Goal: Communication & Community: Answer question/provide support

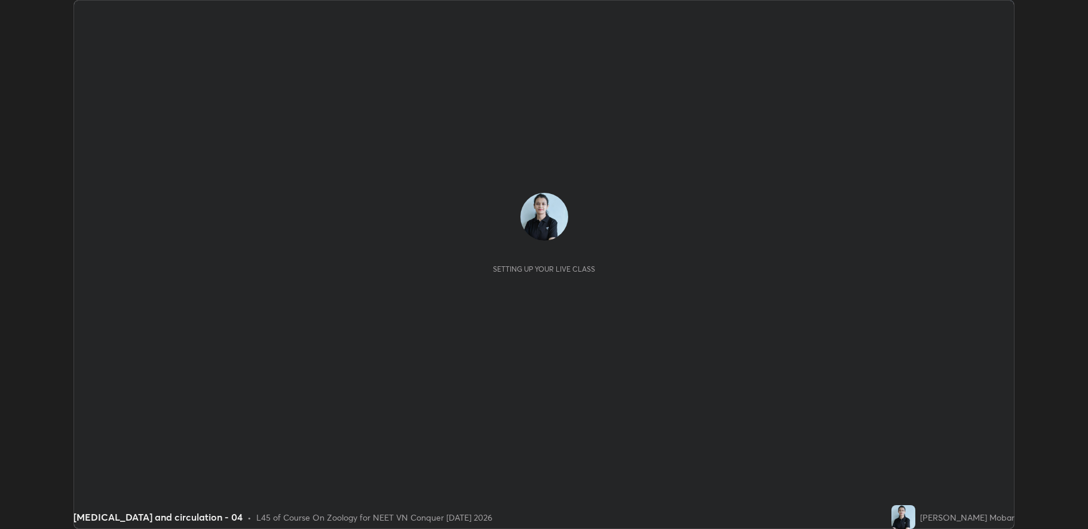
scroll to position [529, 1088]
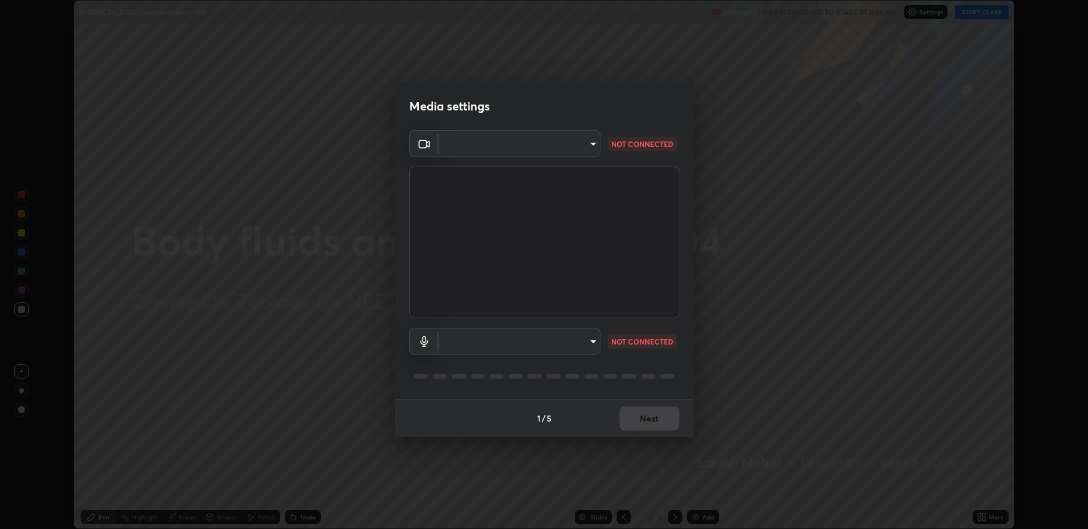
type input "fbf3bf66c54ebdc22d4a916e1eeea5187fc1625fd733ae2b86b360c30985395f"
type input "default"
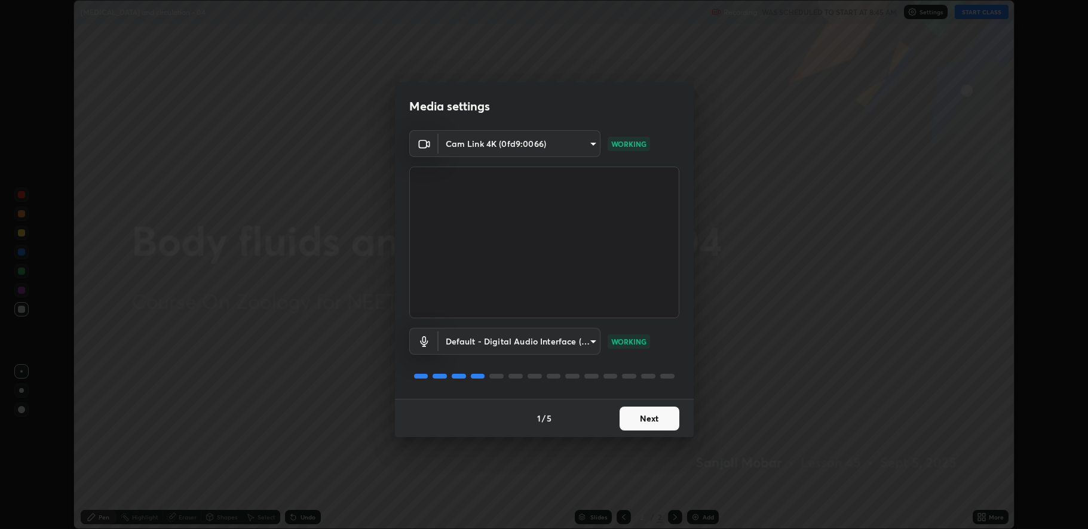
click at [643, 420] on button "Next" at bounding box center [649, 419] width 60 height 24
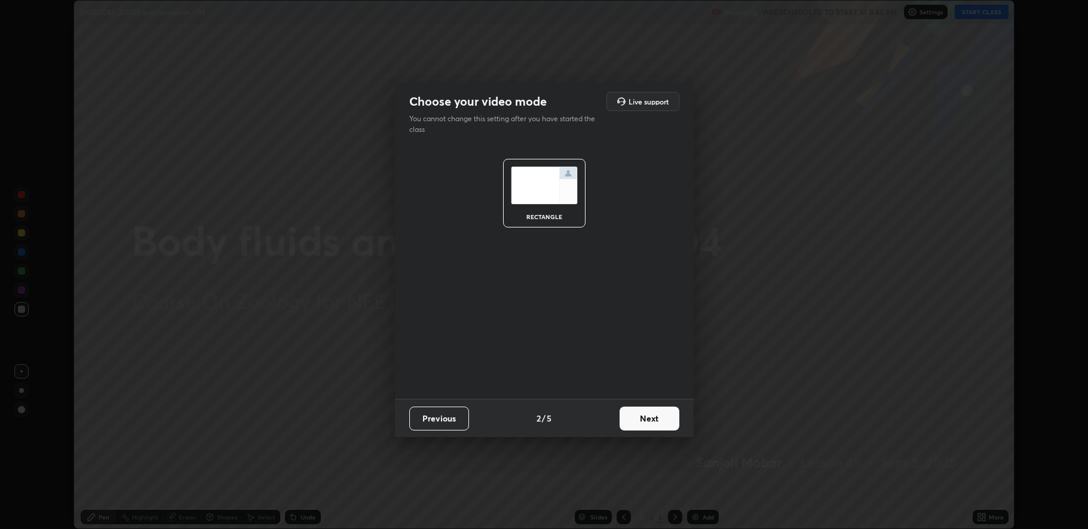
click at [642, 416] on button "Next" at bounding box center [649, 419] width 60 height 24
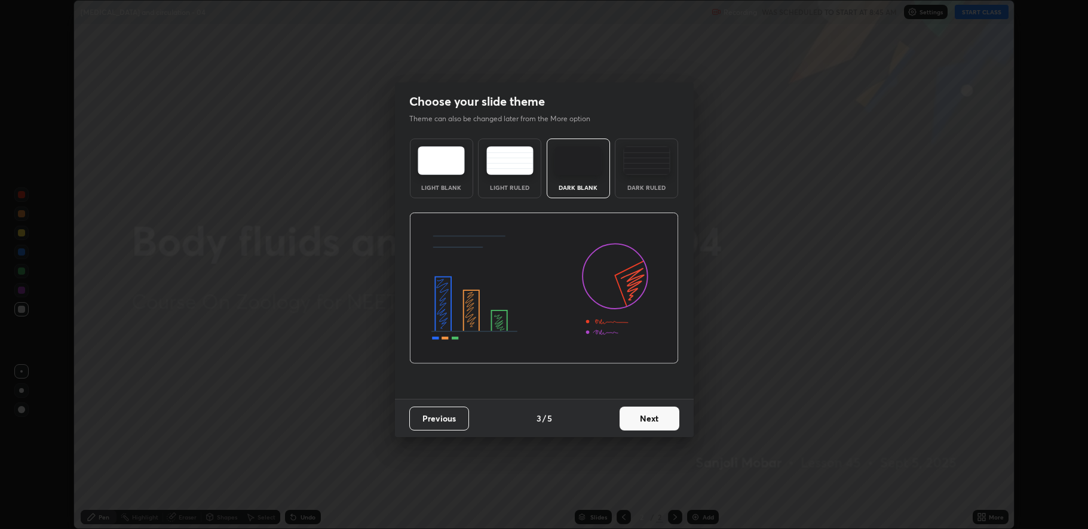
click at [638, 416] on button "Next" at bounding box center [649, 419] width 60 height 24
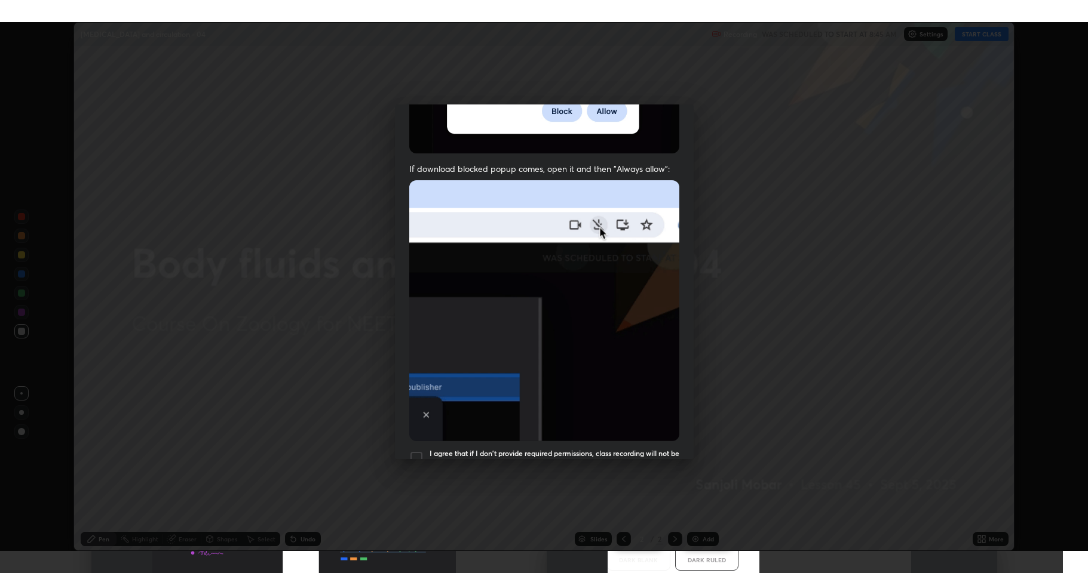
scroll to position [243, 0]
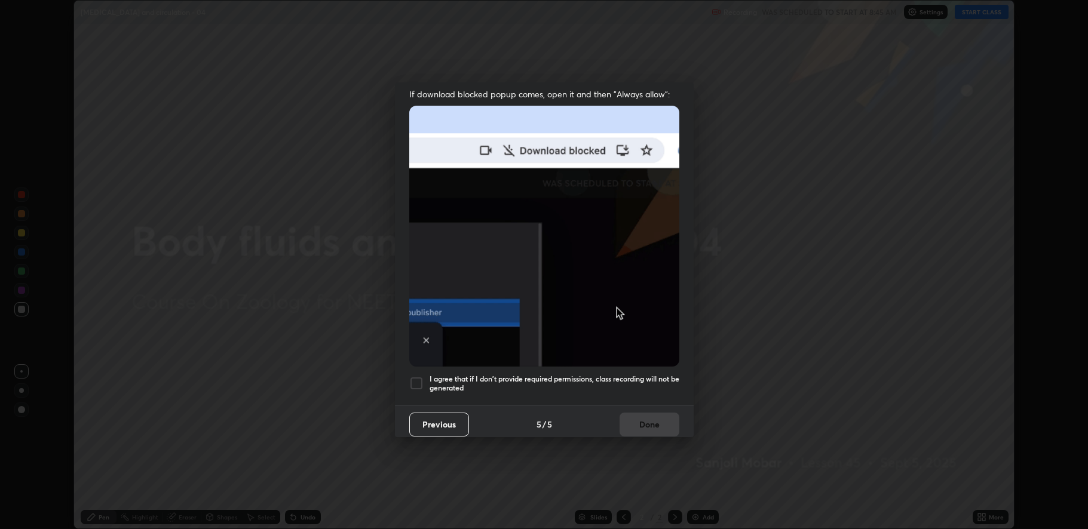
click at [420, 376] on div at bounding box center [416, 383] width 14 height 14
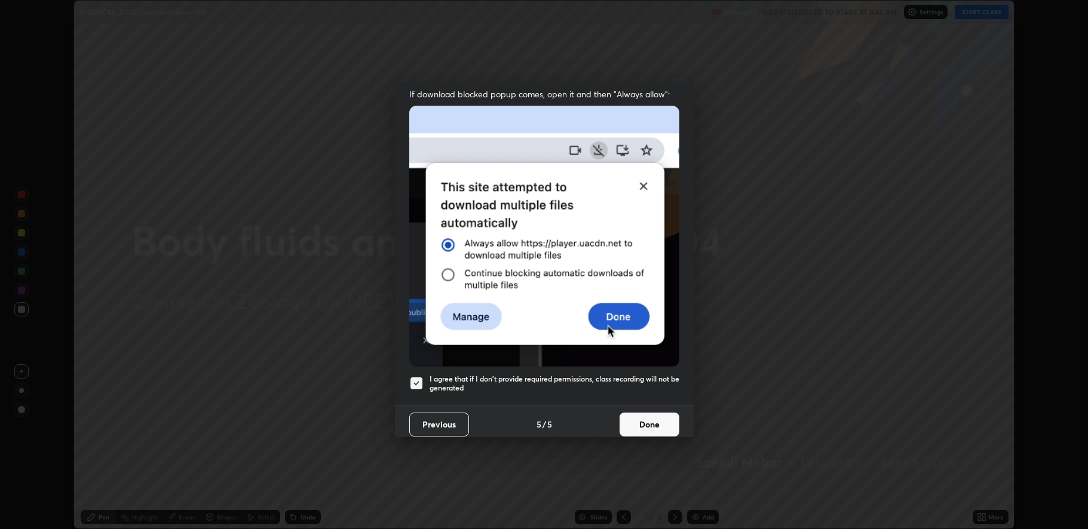
click at [627, 416] on button "Done" at bounding box center [649, 425] width 60 height 24
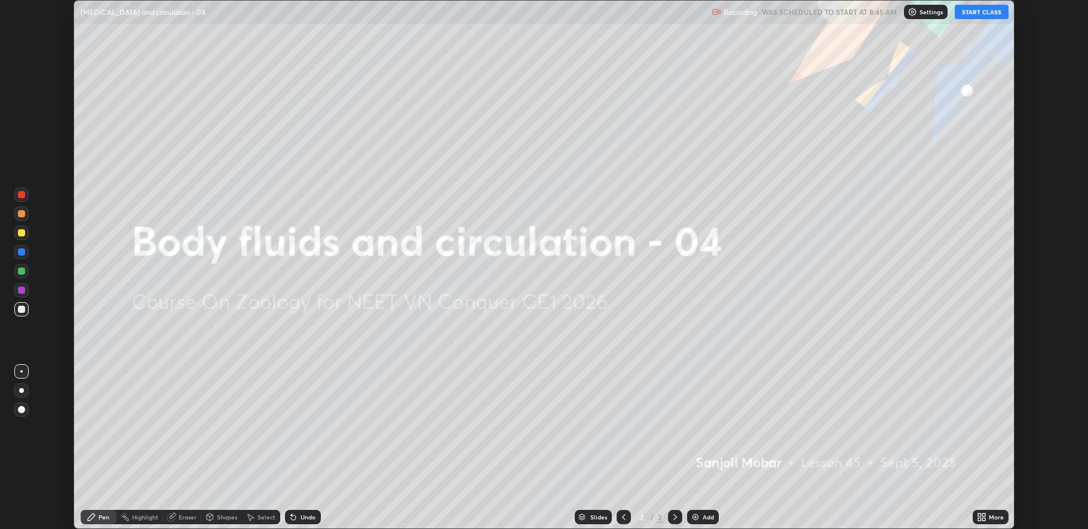
click at [987, 13] on button "START CLASS" at bounding box center [982, 12] width 54 height 14
click at [980, 11] on button "START CLASS" at bounding box center [982, 12] width 54 height 14
click at [980, 520] on icon at bounding box center [979, 519] width 3 height 3
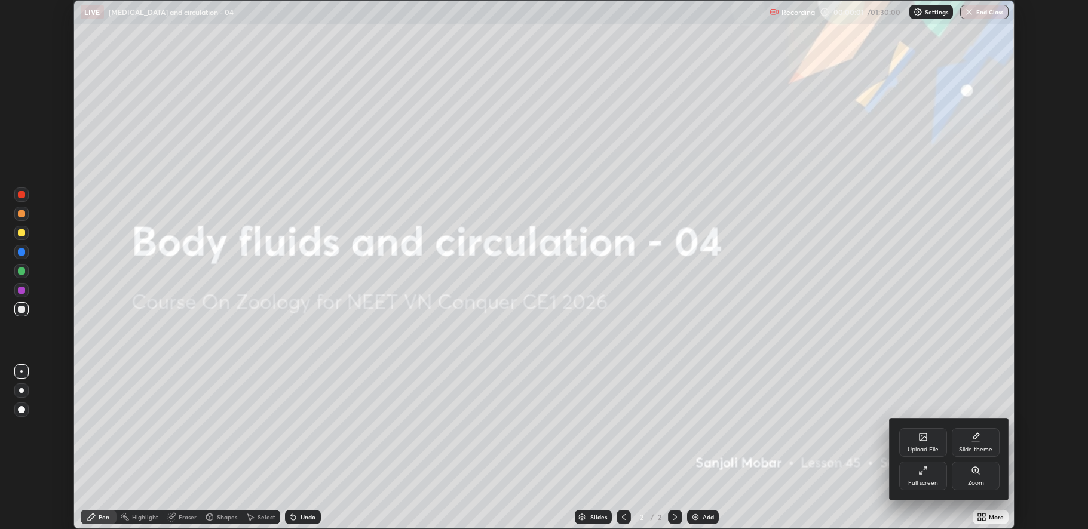
click at [910, 473] on div "Full screen" at bounding box center [923, 476] width 48 height 29
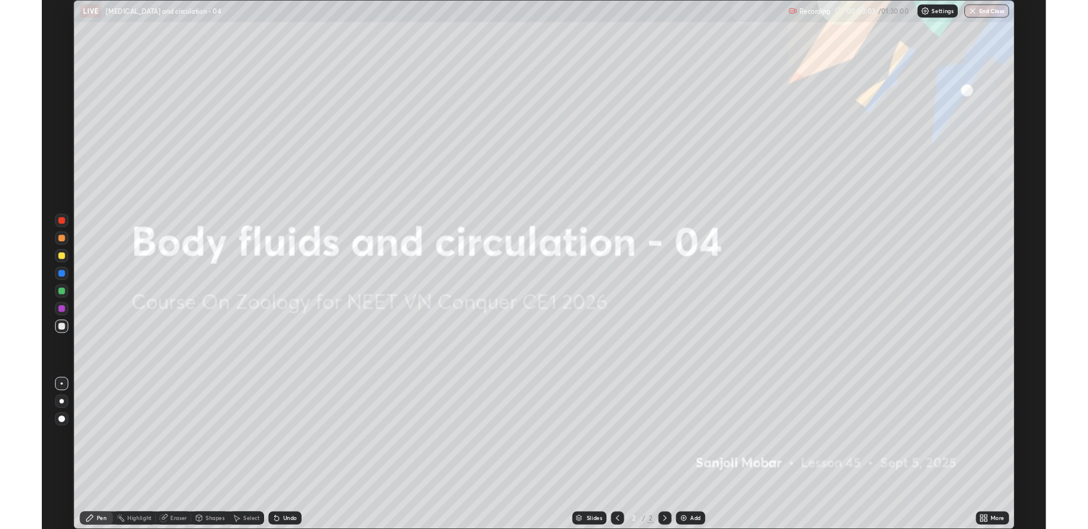
scroll to position [573, 1088]
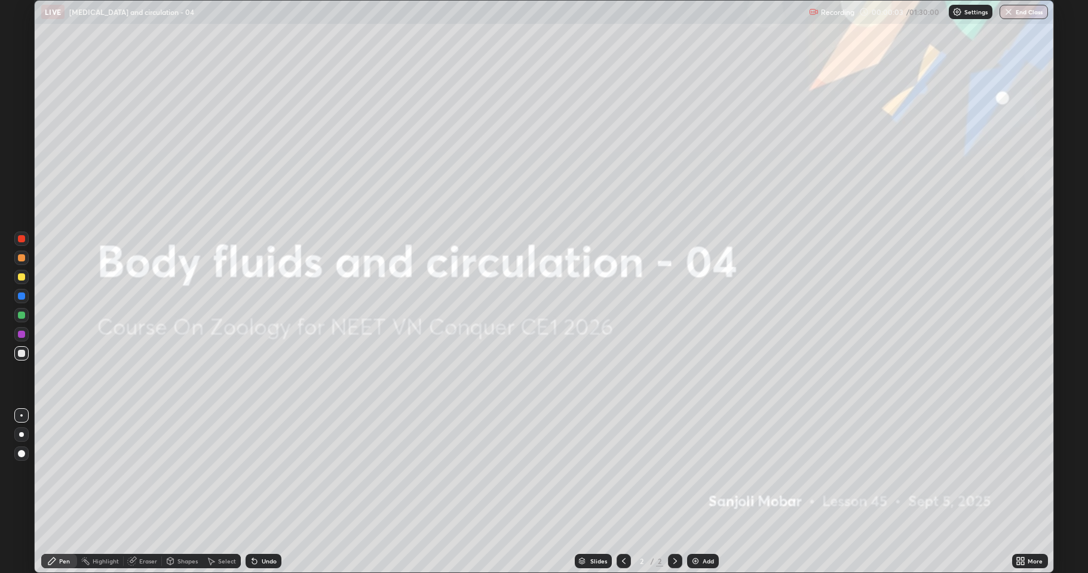
click at [703, 529] on div "Add" at bounding box center [708, 562] width 11 height 6
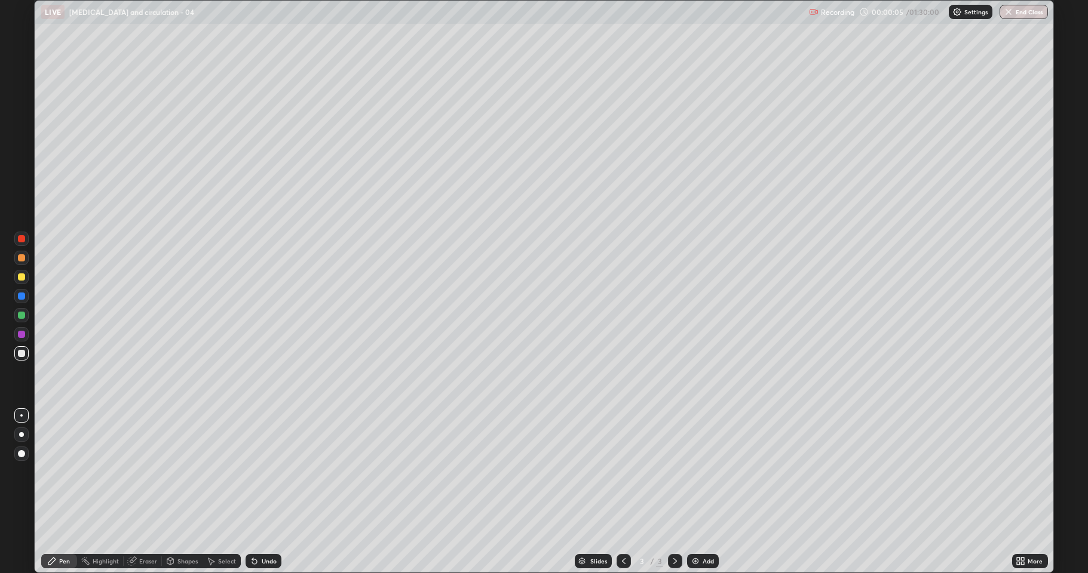
click at [22, 454] on div at bounding box center [21, 453] width 7 height 7
click at [22, 416] on div at bounding box center [21, 416] width 2 height 2
click at [20, 275] on div at bounding box center [21, 277] width 7 height 7
click at [17, 317] on div at bounding box center [21, 315] width 14 height 14
click at [153, 529] on div "Eraser" at bounding box center [148, 562] width 18 height 6
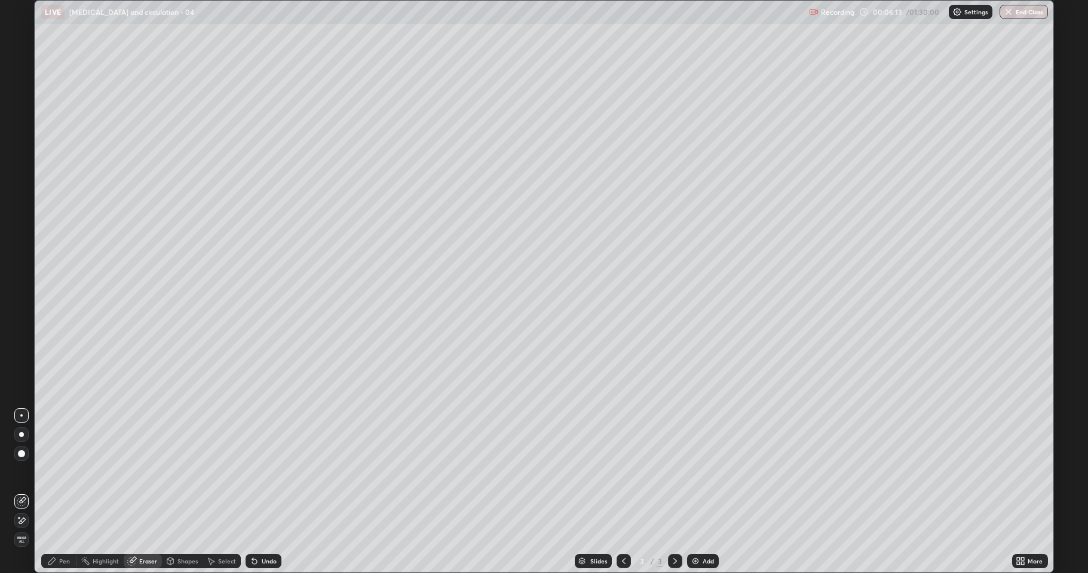
click at [65, 529] on div "Pen" at bounding box center [64, 562] width 11 height 6
click at [24, 313] on div at bounding box center [21, 315] width 7 height 7
click at [24, 351] on div at bounding box center [21, 353] width 7 height 7
click at [24, 278] on div at bounding box center [21, 277] width 7 height 7
click at [18, 240] on div at bounding box center [21, 238] width 7 height 7
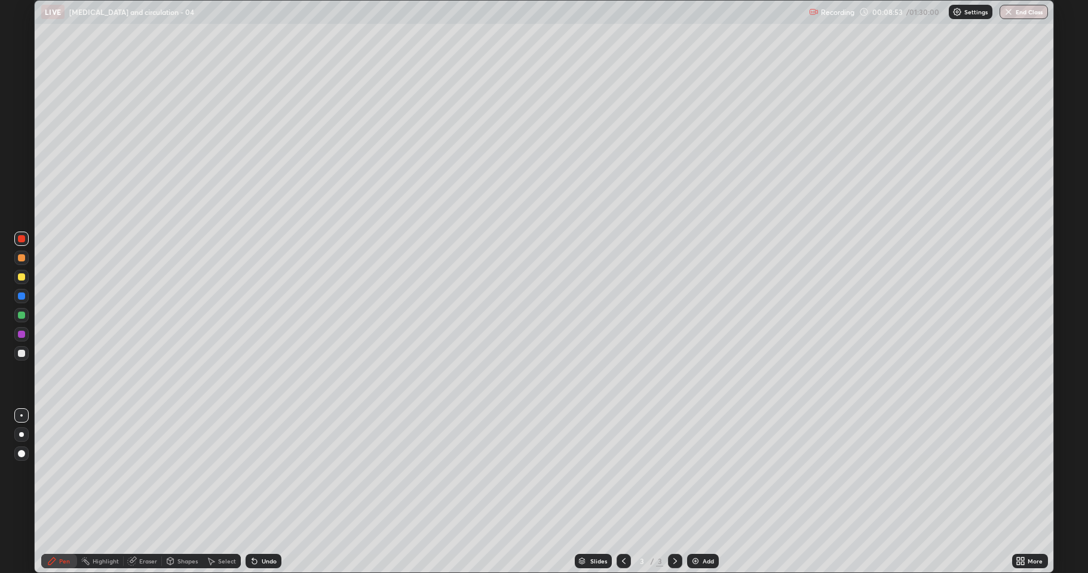
click at [16, 340] on div at bounding box center [21, 334] width 14 height 14
click at [14, 256] on div at bounding box center [21, 258] width 14 height 14
click at [20, 315] on div at bounding box center [21, 315] width 7 height 7
click at [17, 315] on div at bounding box center [21, 315] width 14 height 14
click at [19, 261] on div at bounding box center [21, 258] width 14 height 14
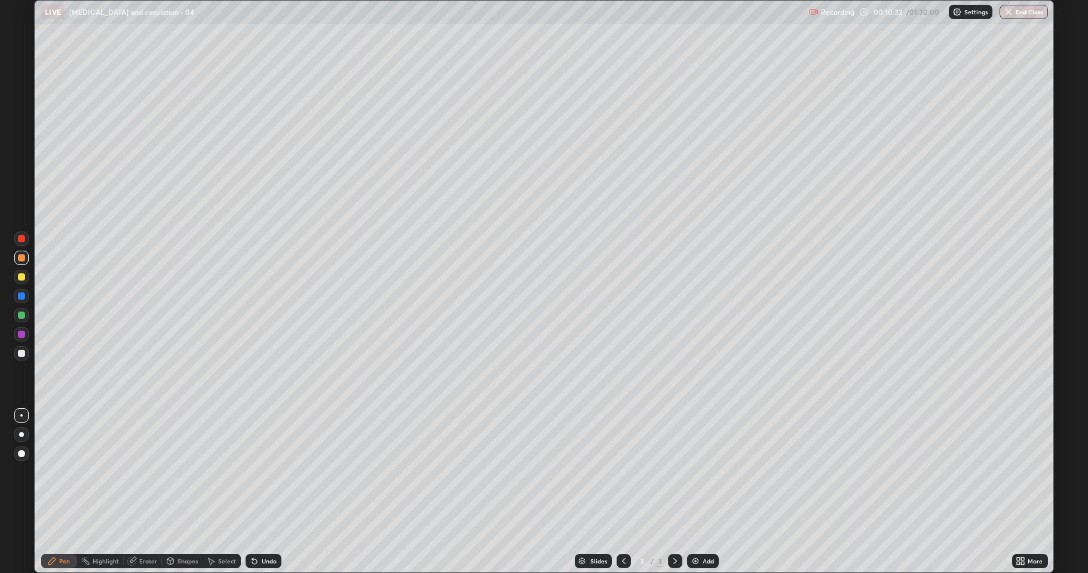
click at [20, 239] on div at bounding box center [21, 238] width 7 height 7
click at [142, 529] on div "Eraser" at bounding box center [148, 562] width 18 height 6
click at [60, 529] on div "Pen" at bounding box center [59, 561] width 36 height 14
click at [19, 358] on div at bounding box center [21, 353] width 14 height 14
click at [699, 529] on img at bounding box center [696, 562] width 10 height 10
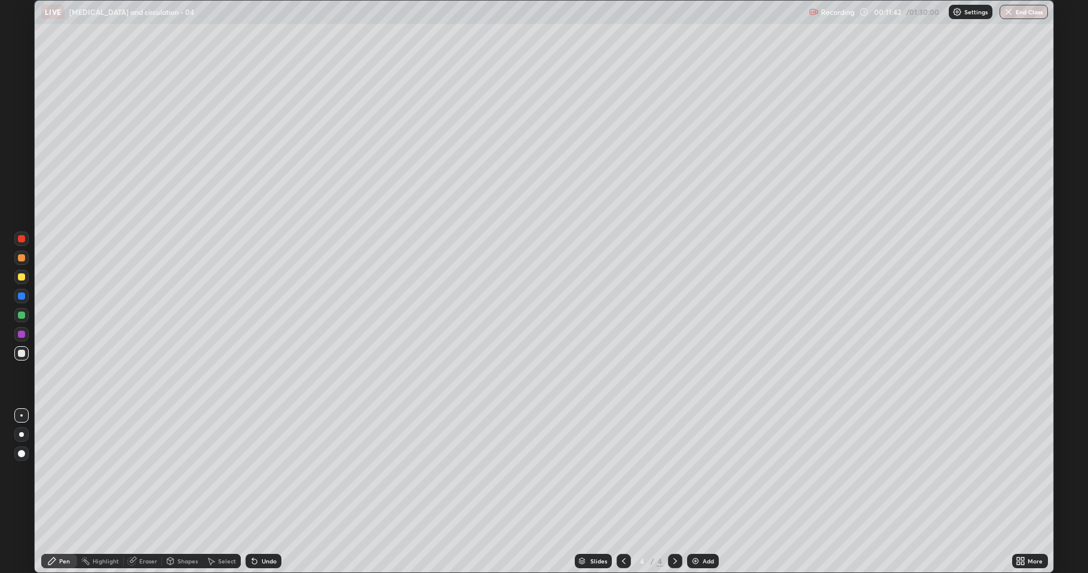
click at [26, 280] on div at bounding box center [21, 277] width 14 height 14
click at [24, 310] on div at bounding box center [21, 315] width 14 height 14
click at [20, 296] on div at bounding box center [21, 296] width 7 height 7
click at [21, 333] on div at bounding box center [21, 334] width 7 height 7
click at [16, 259] on div at bounding box center [21, 258] width 14 height 14
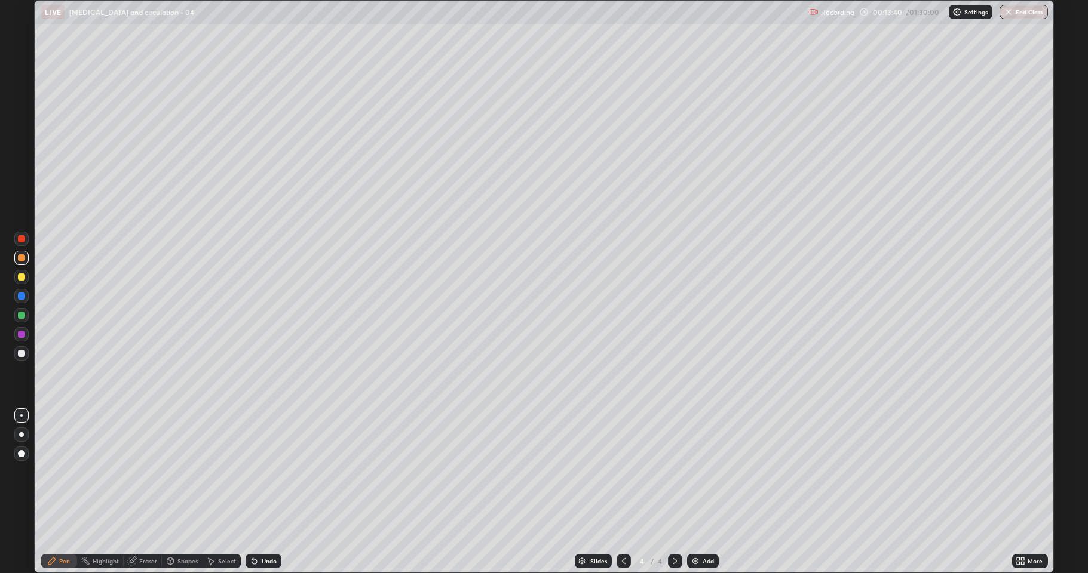
click at [264, 529] on div "Undo" at bounding box center [269, 562] width 15 height 6
click at [622, 529] on div at bounding box center [623, 562] width 14 height 24
click at [140, 529] on div "Eraser" at bounding box center [148, 562] width 18 height 6
click at [65, 529] on div "Pen" at bounding box center [59, 561] width 36 height 14
click at [17, 315] on div at bounding box center [21, 315] width 14 height 14
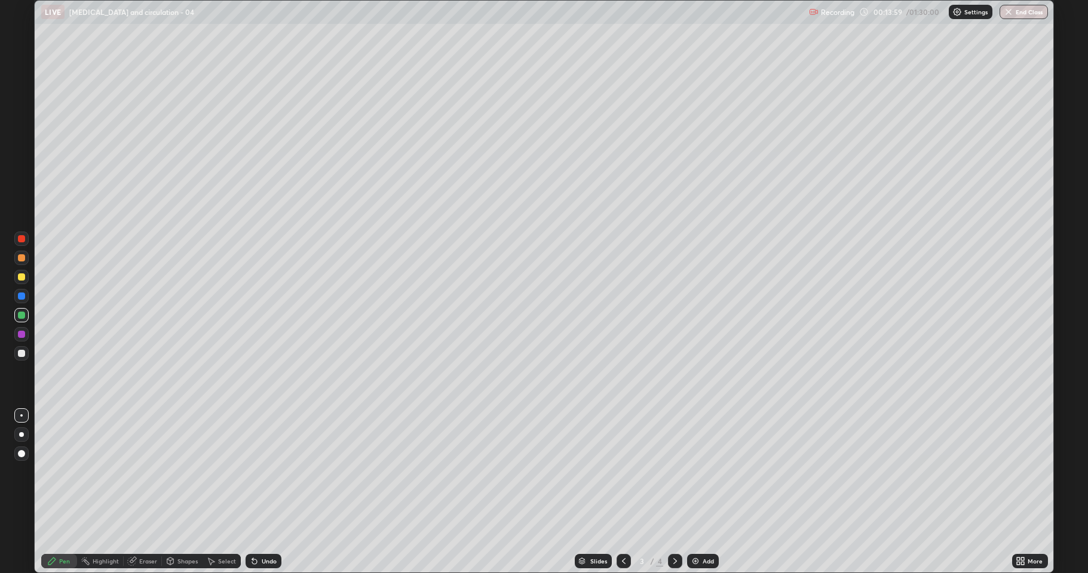
click at [16, 254] on div at bounding box center [21, 258] width 14 height 14
click at [674, 529] on icon at bounding box center [675, 562] width 10 height 10
click at [617, 529] on div at bounding box center [623, 561] width 14 height 14
click at [668, 529] on div at bounding box center [675, 561] width 14 height 14
click at [20, 278] on div at bounding box center [21, 277] width 7 height 7
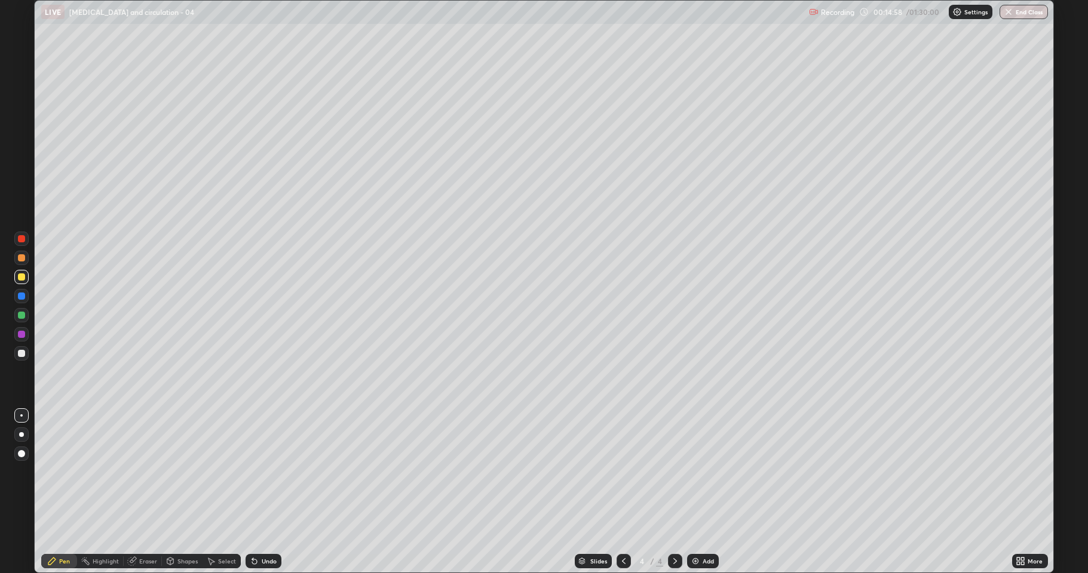
click at [27, 239] on div at bounding box center [21, 239] width 14 height 14
click at [624, 529] on div at bounding box center [623, 561] width 14 height 14
click at [672, 529] on icon at bounding box center [675, 562] width 10 height 10
click at [18, 315] on div at bounding box center [21, 315] width 7 height 7
click at [24, 335] on div at bounding box center [21, 334] width 7 height 7
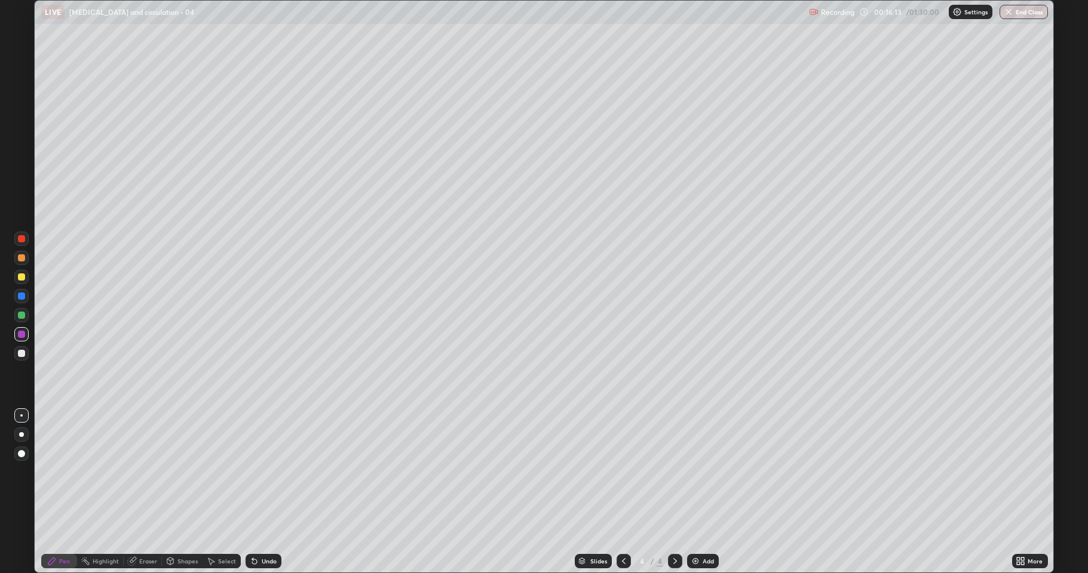
click at [19, 351] on div at bounding box center [21, 353] width 7 height 7
click at [702, 529] on div "Add" at bounding box center [703, 561] width 32 height 14
click at [16, 273] on div at bounding box center [21, 277] width 14 height 14
click at [17, 262] on div at bounding box center [21, 258] width 14 height 14
click at [276, 529] on div "Undo" at bounding box center [264, 561] width 36 height 14
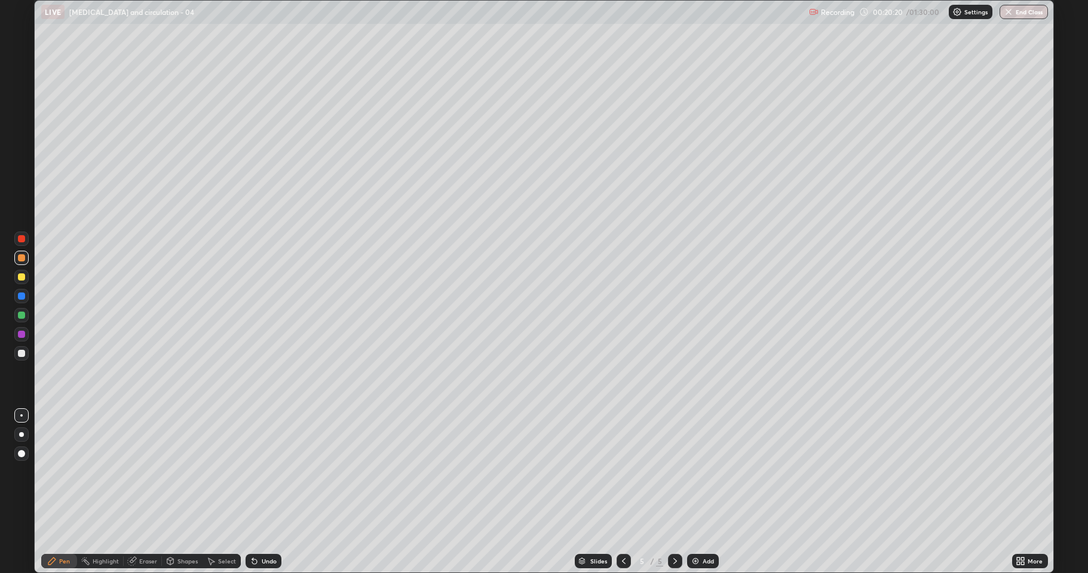
click at [271, 529] on div "Undo" at bounding box center [269, 562] width 15 height 6
click at [272, 529] on div "Undo" at bounding box center [269, 562] width 15 height 6
click at [22, 352] on div at bounding box center [21, 353] width 7 height 7
click at [22, 239] on div at bounding box center [21, 238] width 7 height 7
click at [273, 529] on div "Undo" at bounding box center [269, 562] width 15 height 6
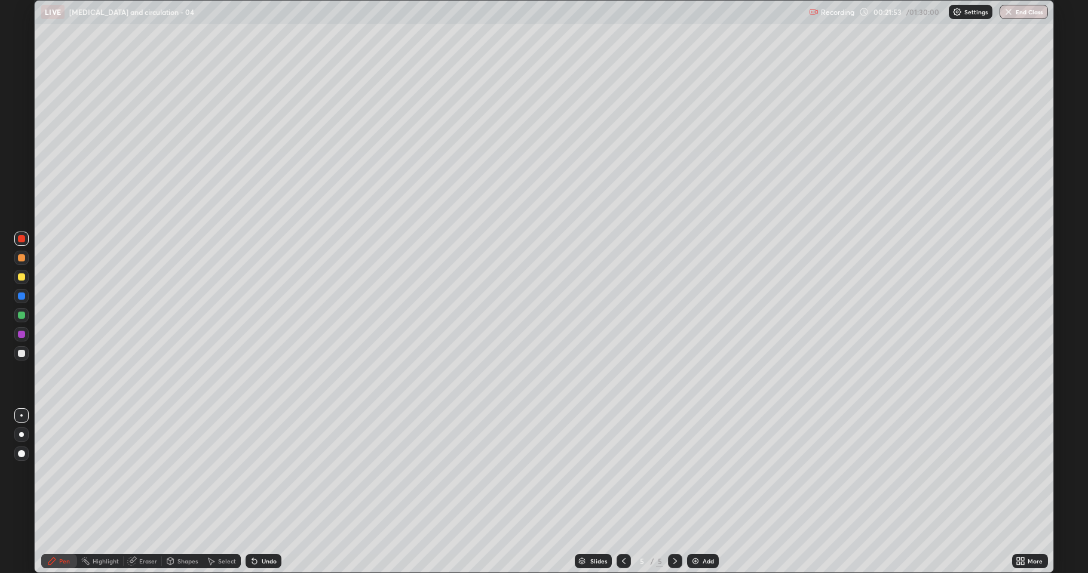
click at [274, 529] on div "Undo" at bounding box center [269, 562] width 15 height 6
click at [271, 529] on div "Undo" at bounding box center [269, 562] width 15 height 6
click at [272, 529] on div "Undo" at bounding box center [264, 561] width 36 height 14
click at [271, 529] on div "Undo" at bounding box center [269, 562] width 15 height 6
click at [262, 529] on div "Undo" at bounding box center [269, 562] width 15 height 6
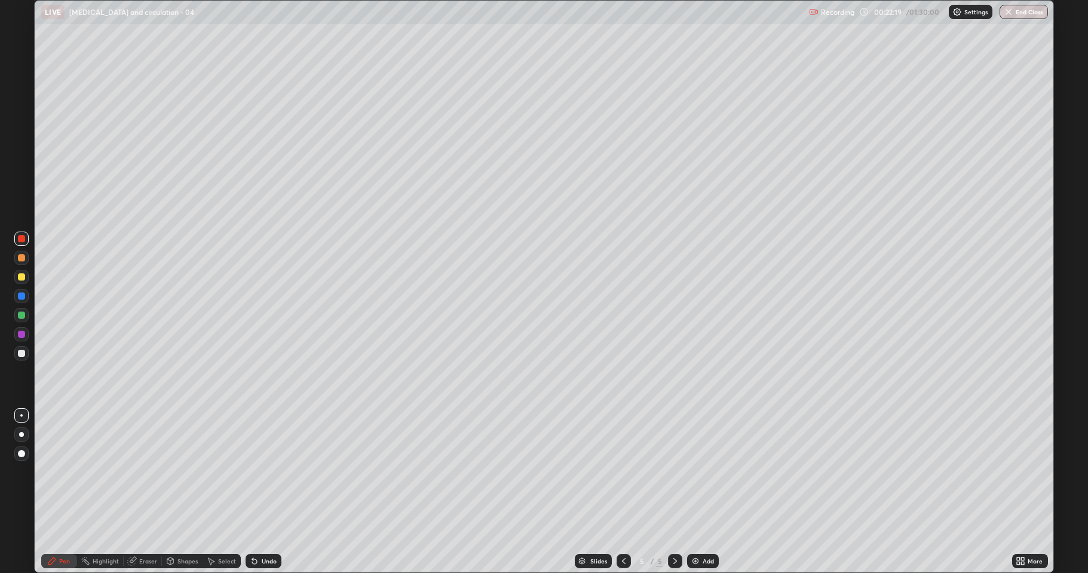
click at [22, 278] on div at bounding box center [21, 277] width 7 height 7
click at [262, 529] on div "Undo" at bounding box center [269, 562] width 15 height 6
click at [26, 362] on div at bounding box center [21, 353] width 14 height 19
click at [27, 355] on div at bounding box center [21, 353] width 14 height 14
click at [145, 529] on div "Eraser" at bounding box center [148, 562] width 18 height 6
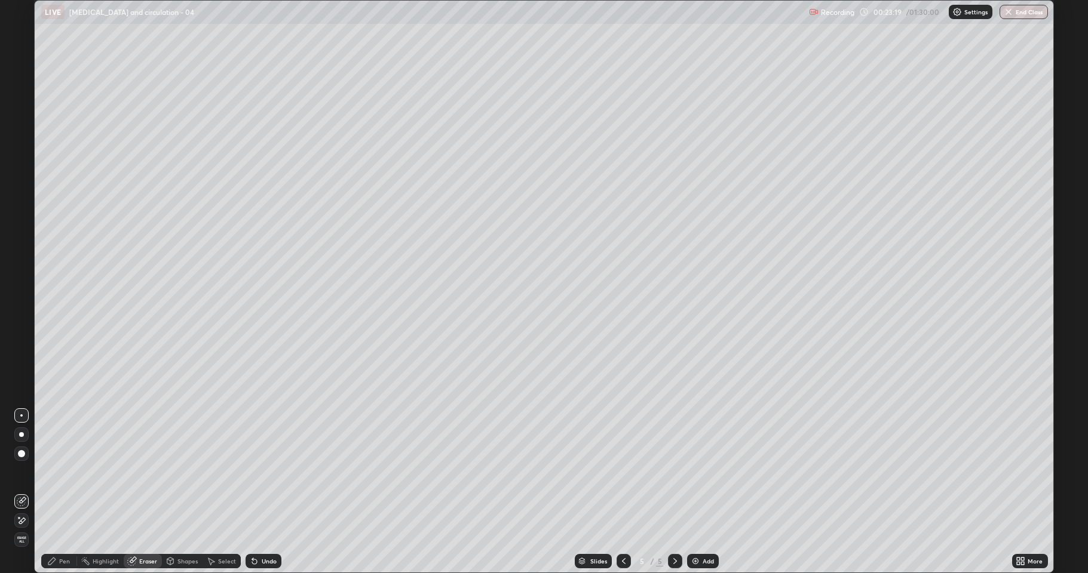
click at [56, 529] on icon at bounding box center [52, 562] width 10 height 10
click at [16, 275] on div at bounding box center [21, 277] width 14 height 14
click at [265, 529] on div "Undo" at bounding box center [269, 562] width 15 height 6
click at [265, 529] on div "Undo" at bounding box center [264, 561] width 36 height 14
click at [267, 529] on div "Undo" at bounding box center [269, 562] width 15 height 6
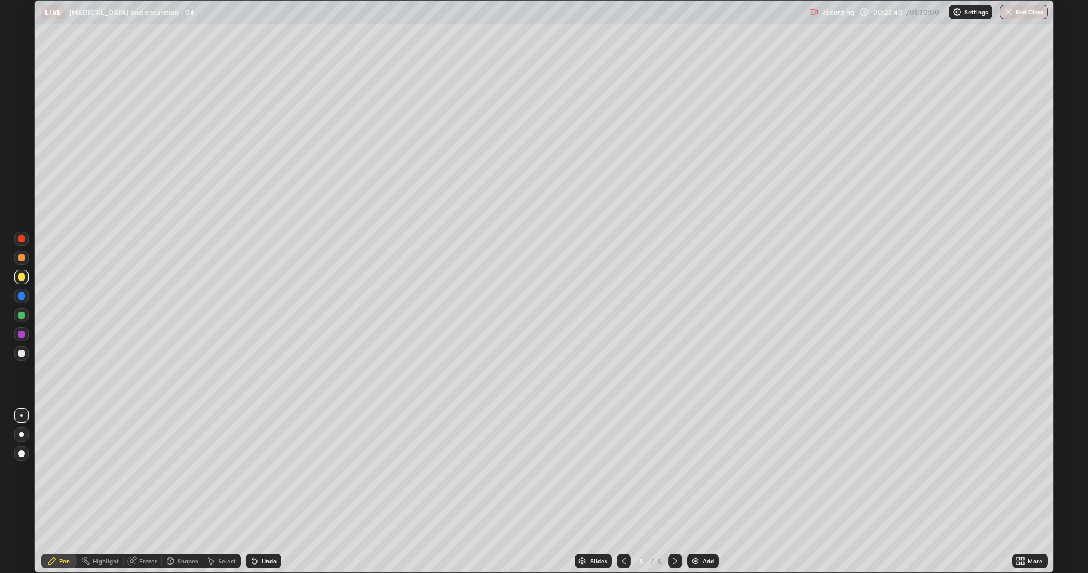
click at [272, 529] on div "Undo" at bounding box center [269, 562] width 15 height 6
click at [258, 529] on div "Undo" at bounding box center [264, 561] width 36 height 14
click at [252, 529] on icon at bounding box center [252, 559] width 1 height 1
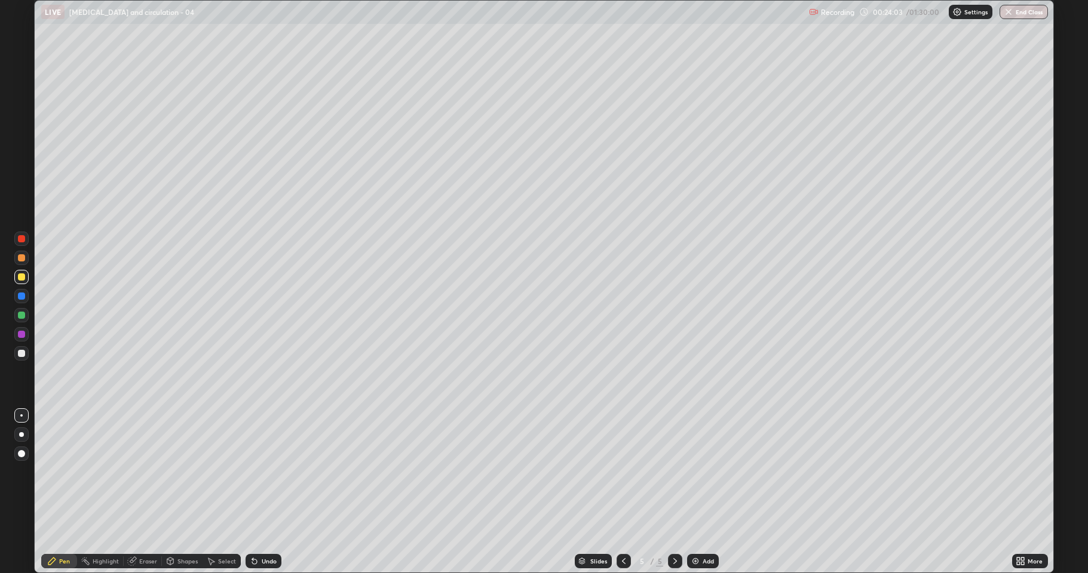
click at [251, 529] on div "Undo" at bounding box center [264, 561] width 36 height 14
click at [250, 529] on div "Undo" at bounding box center [264, 561] width 36 height 14
click at [24, 352] on div at bounding box center [21, 353] width 7 height 7
click at [624, 529] on icon at bounding box center [624, 562] width 10 height 10
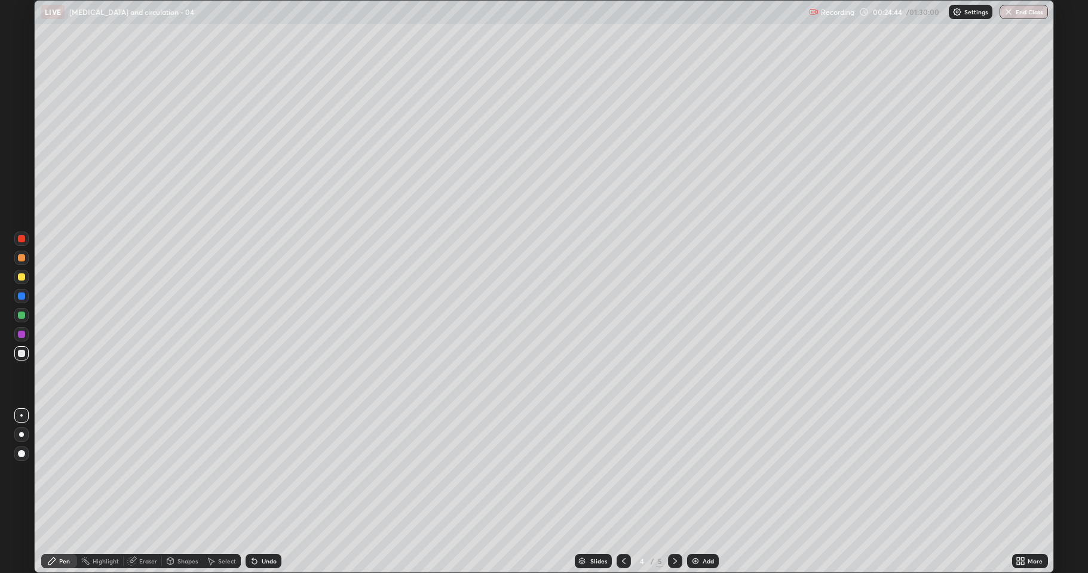
click at [622, 529] on icon at bounding box center [624, 562] width 10 height 10
click at [20, 274] on div at bounding box center [21, 277] width 7 height 7
click at [622, 529] on icon at bounding box center [624, 562] width 10 height 10
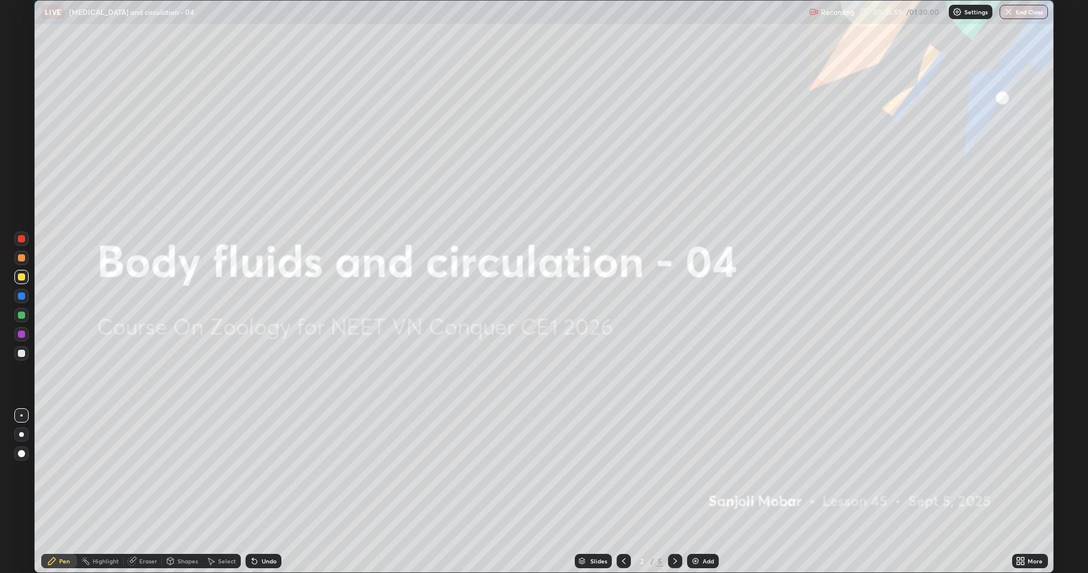
click at [674, 529] on icon at bounding box center [675, 562] width 10 height 10
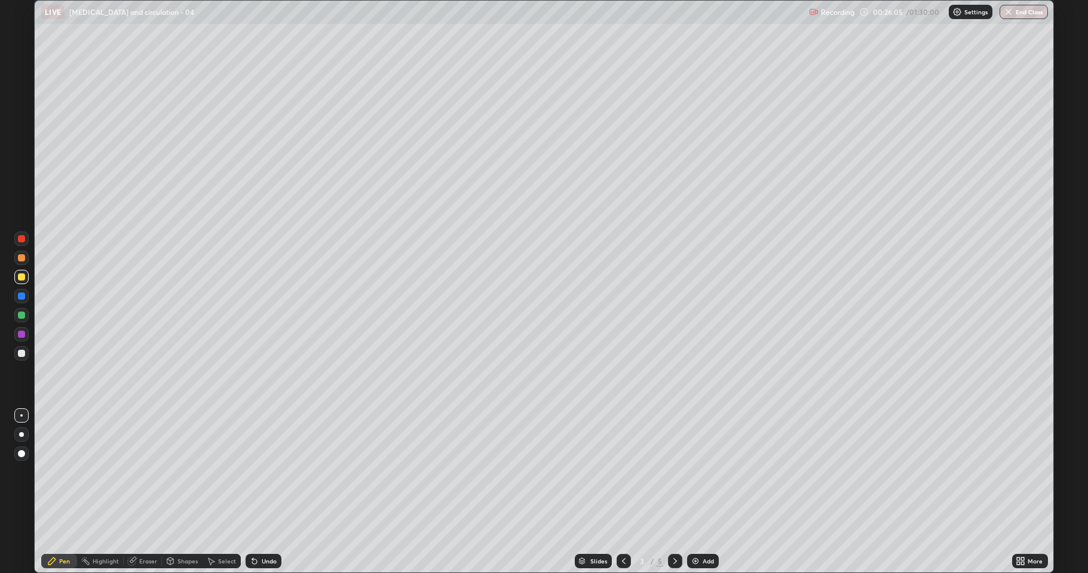
click at [142, 529] on div "Eraser" at bounding box center [148, 562] width 18 height 6
click at [19, 518] on icon at bounding box center [19, 517] width 1 height 1
click at [60, 529] on div "Pen" at bounding box center [64, 562] width 11 height 6
click at [674, 529] on icon at bounding box center [675, 562] width 10 height 10
click at [675, 529] on icon at bounding box center [675, 562] width 4 height 6
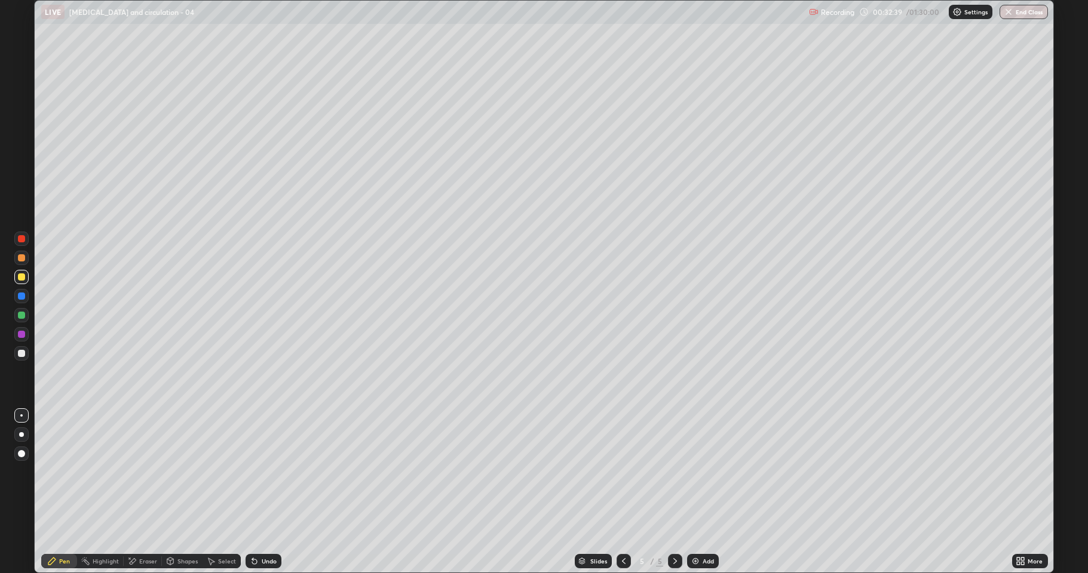
click at [264, 529] on div "Undo" at bounding box center [264, 561] width 36 height 14
click at [266, 529] on div "Undo" at bounding box center [264, 561] width 36 height 14
click at [264, 529] on div "Undo" at bounding box center [264, 561] width 36 height 14
click at [1022, 529] on icon at bounding box center [1023, 559] width 3 height 3
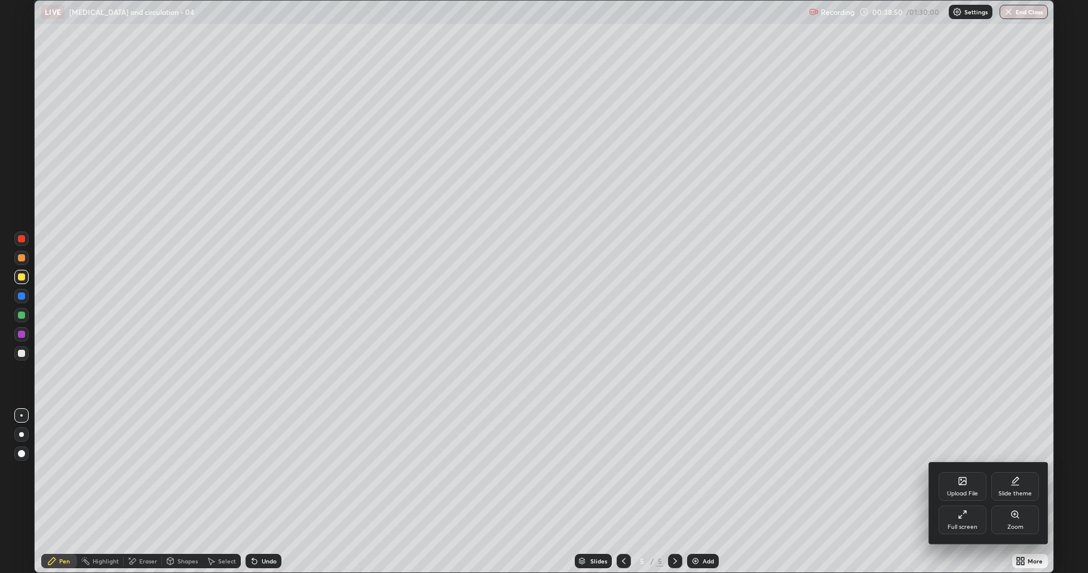
click at [965, 520] on div "Full screen" at bounding box center [962, 520] width 48 height 29
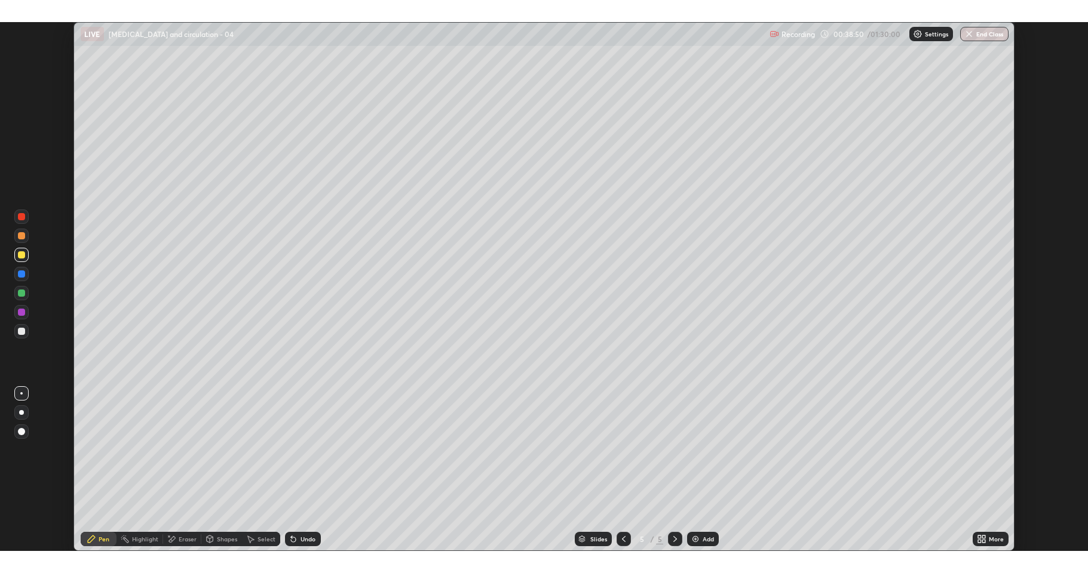
scroll to position [59207, 58648]
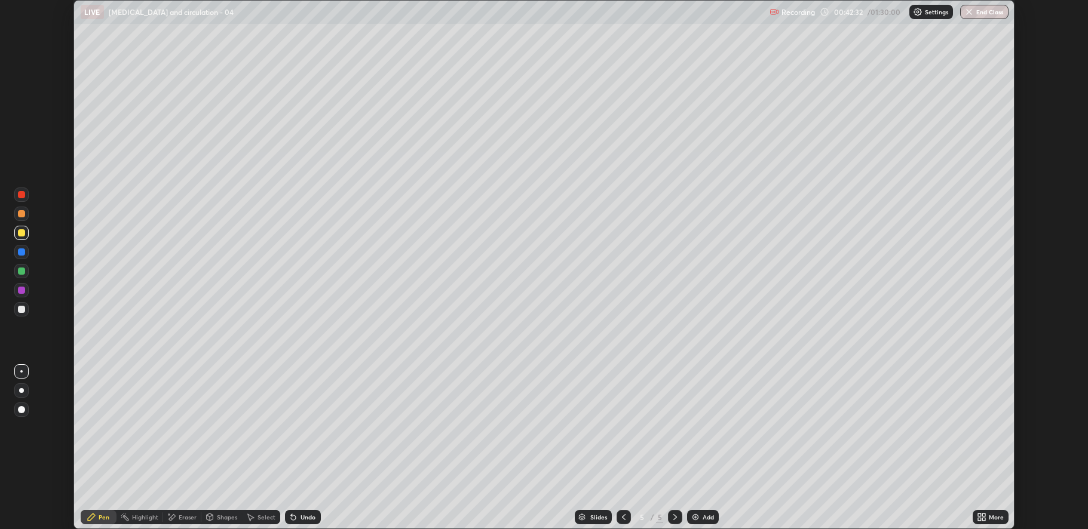
click at [984, 515] on icon at bounding box center [983, 515] width 3 height 3
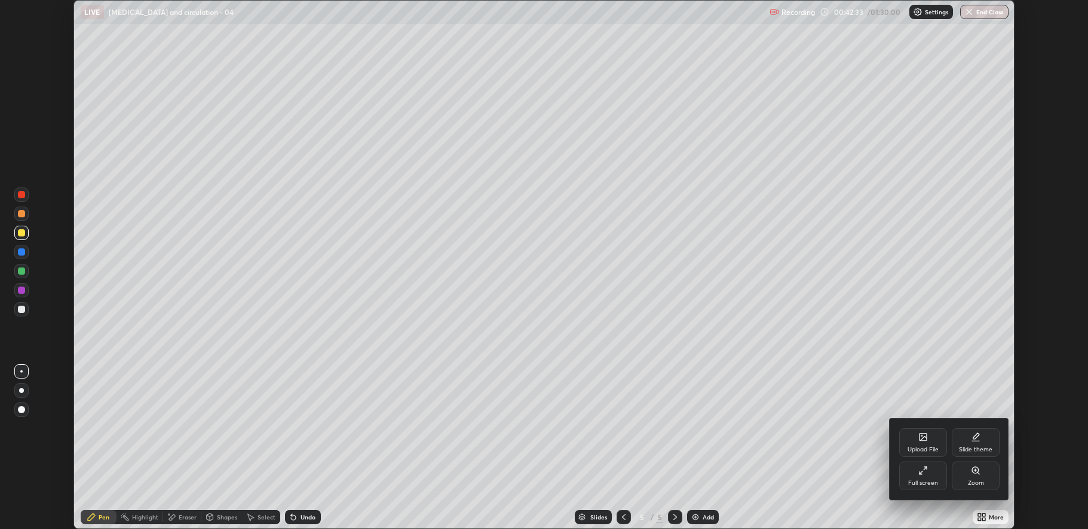
click at [919, 476] on div "Full screen" at bounding box center [923, 476] width 48 height 29
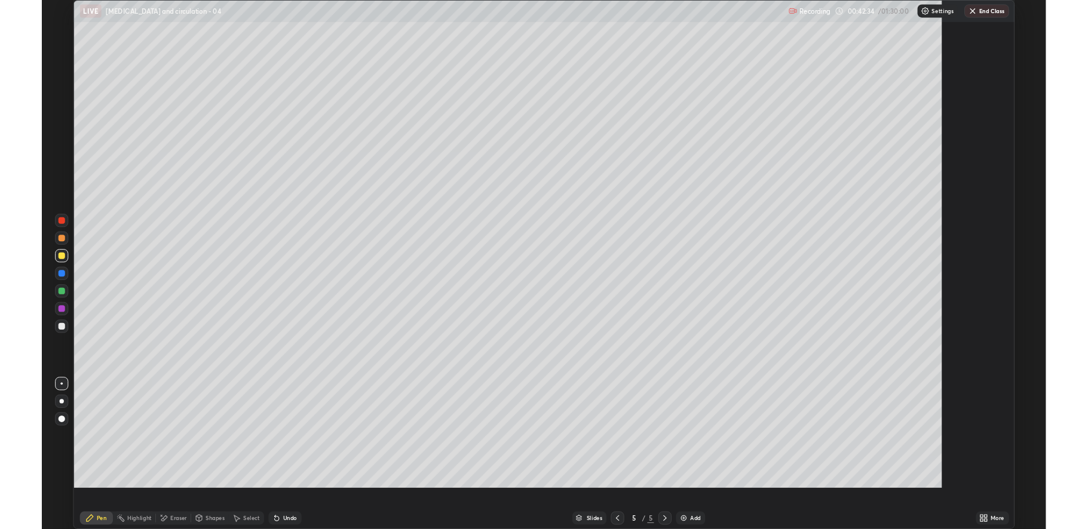
scroll to position [573, 1088]
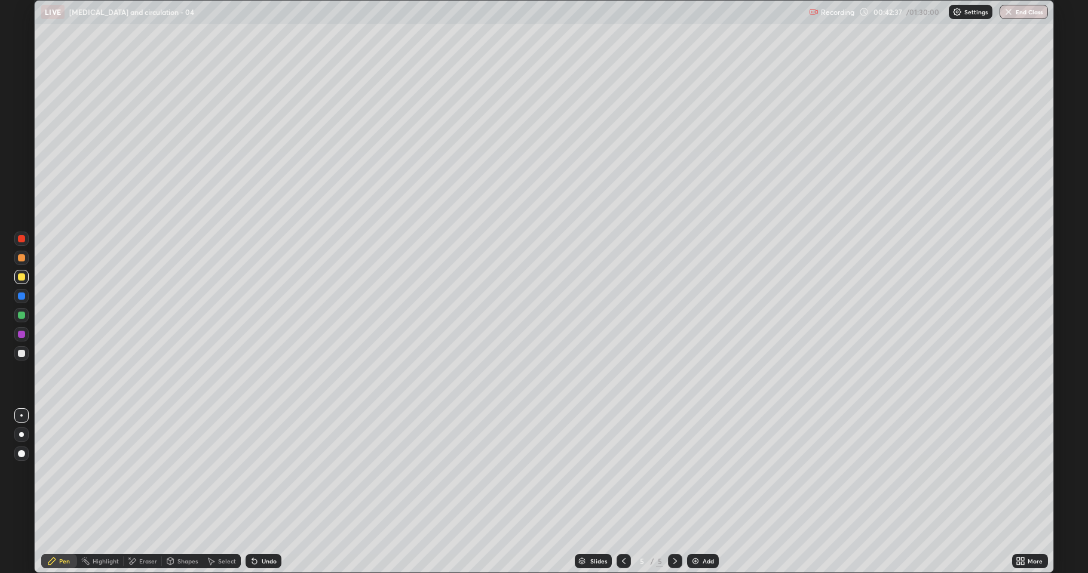
click at [1029, 529] on div "More" at bounding box center [1030, 561] width 36 height 14
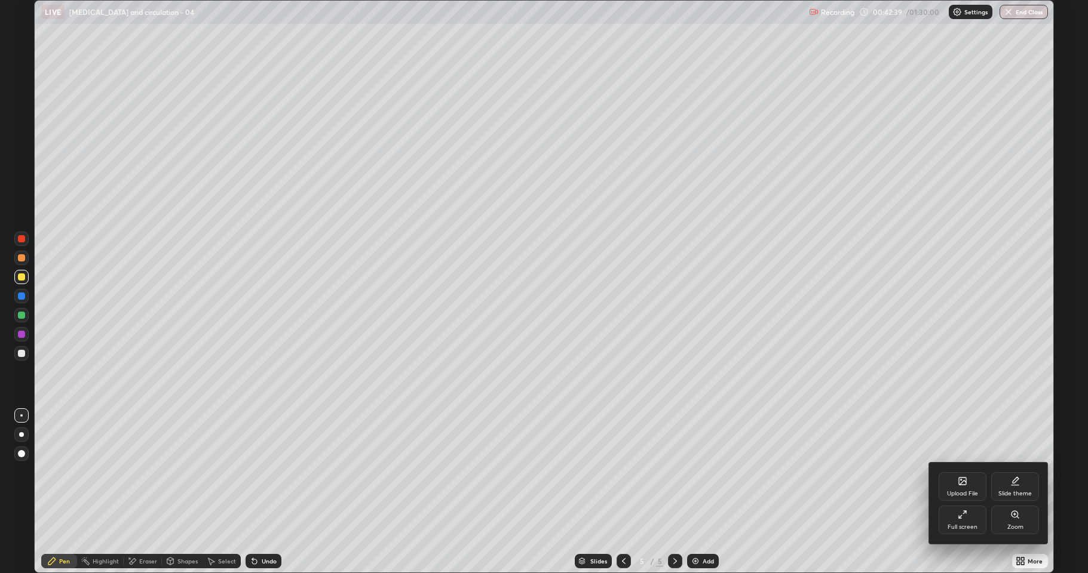
click at [960, 491] on div "Upload File" at bounding box center [962, 494] width 31 height 6
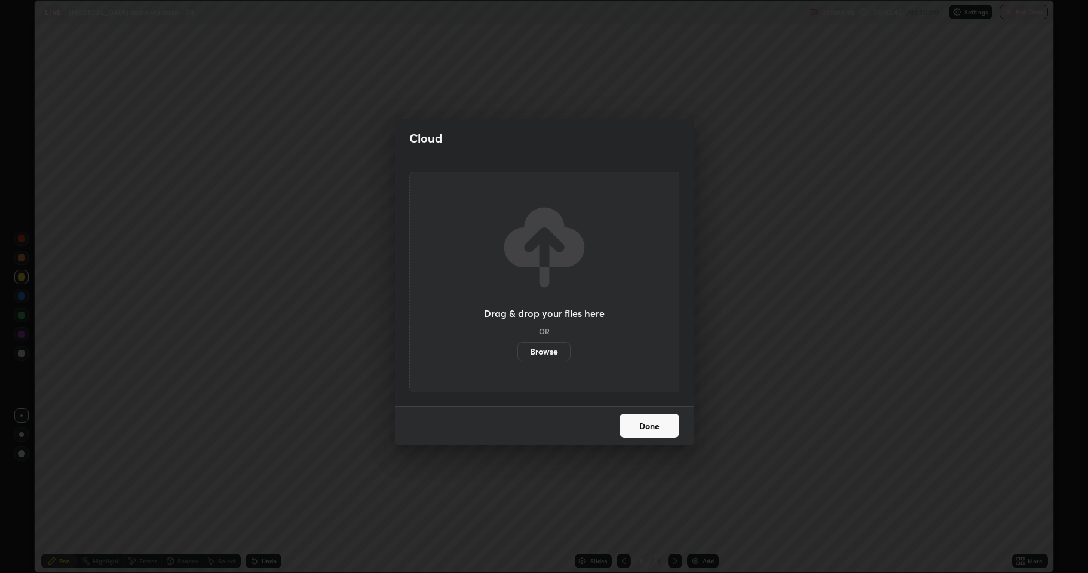
click at [1030, 529] on div "Cloud Drag & drop your files here OR Browse Done" at bounding box center [544, 286] width 1088 height 573
click at [1025, 529] on div "Cloud Drag & drop your files here OR Browse Done" at bounding box center [544, 286] width 1088 height 573
click at [719, 134] on div "Cloud Drag & drop your files here OR Browse Done" at bounding box center [544, 286] width 1088 height 573
click at [677, 134] on div "Cloud" at bounding box center [544, 138] width 270 height 19
click at [657, 418] on button "Done" at bounding box center [649, 426] width 60 height 24
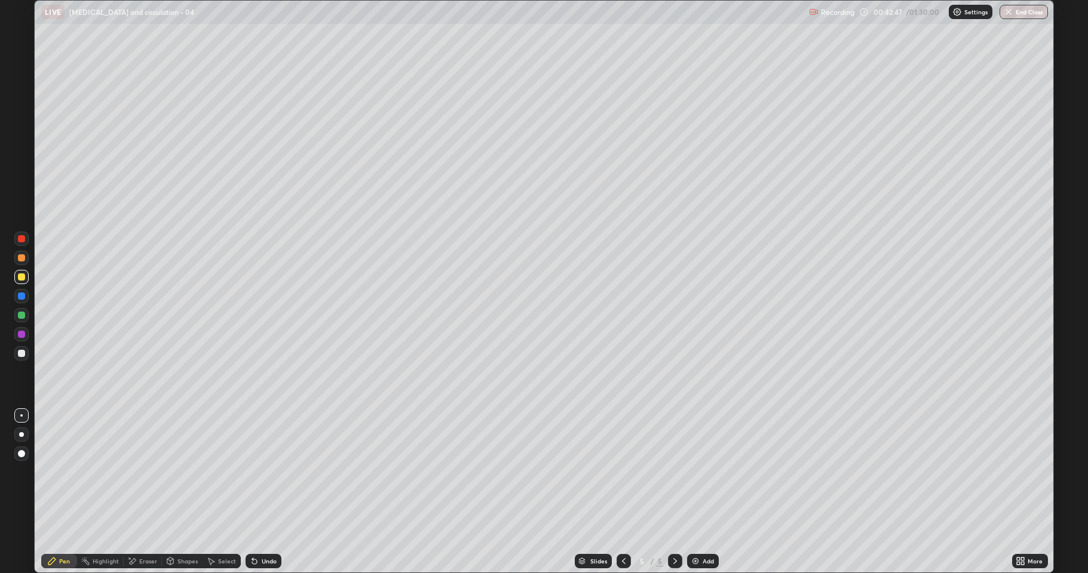
click at [1029, 529] on div "More" at bounding box center [1034, 562] width 15 height 6
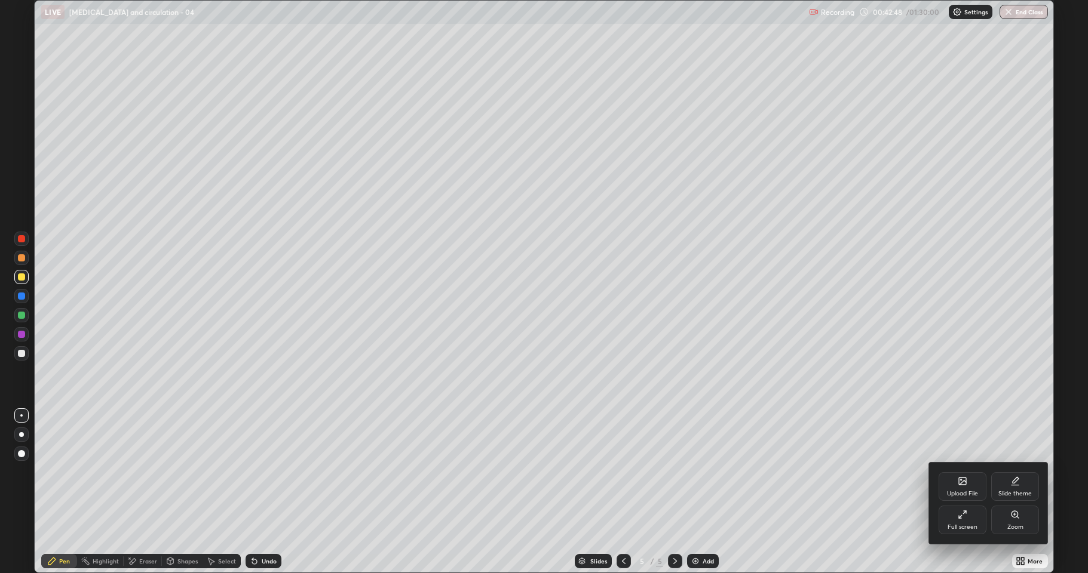
click at [972, 517] on div "Full screen" at bounding box center [962, 520] width 48 height 29
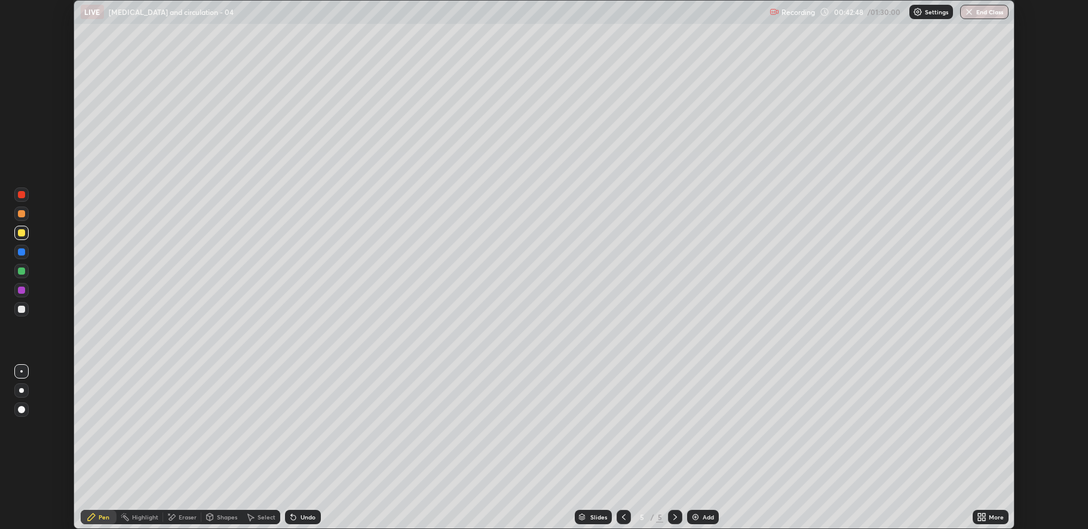
scroll to position [59207, 58648]
click at [698, 519] on img at bounding box center [696, 518] width 10 height 10
click at [616, 514] on div at bounding box center [623, 517] width 14 height 14
click at [988, 14] on button "End Class" at bounding box center [984, 12] width 48 height 14
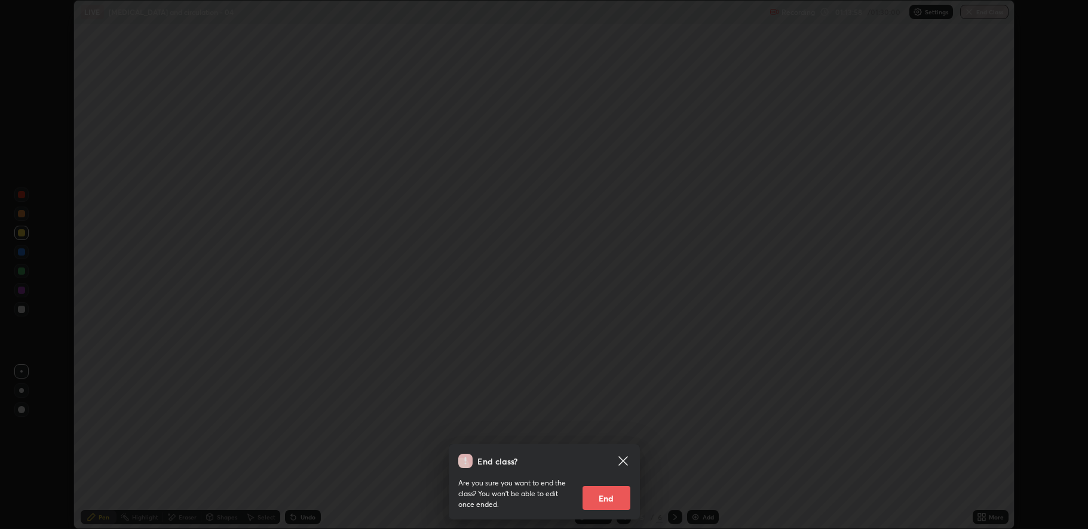
click at [617, 498] on button "End" at bounding box center [606, 498] width 48 height 24
